Goal: Find contact information: Find contact information

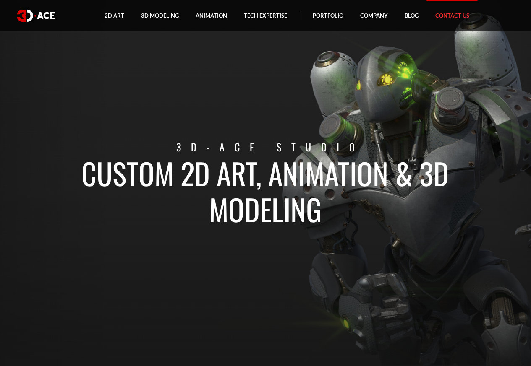
click at [455, 16] on link "Contact Us" at bounding box center [452, 15] width 51 height 31
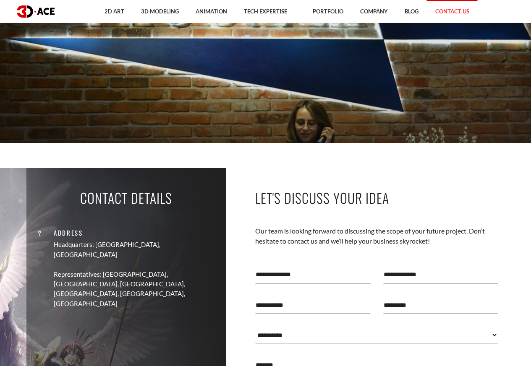
scroll to position [353, 0]
